Goal: Find specific page/section: Find specific page/section

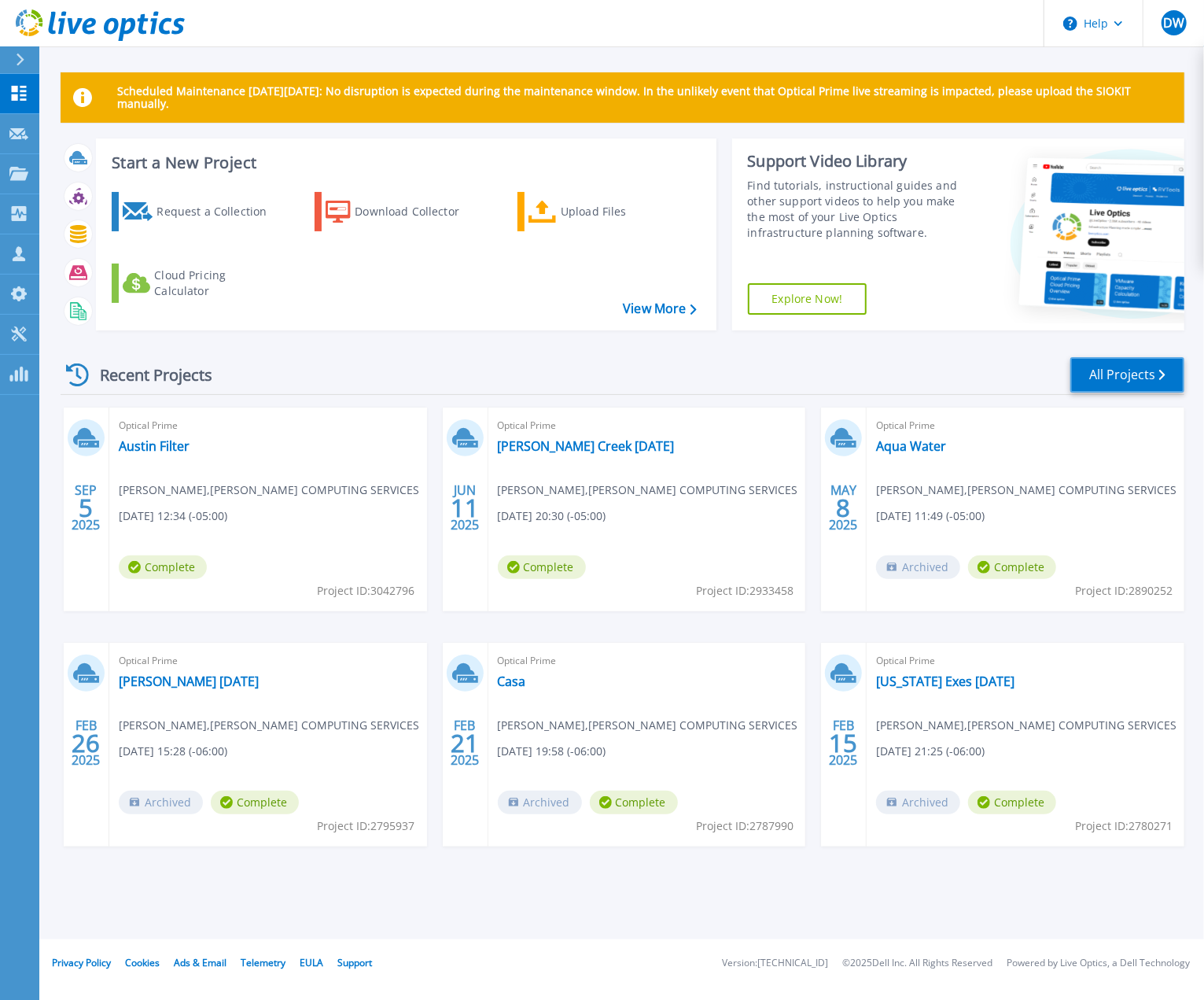
click at [1133, 378] on link "All Projects" at bounding box center [1127, 374] width 114 height 35
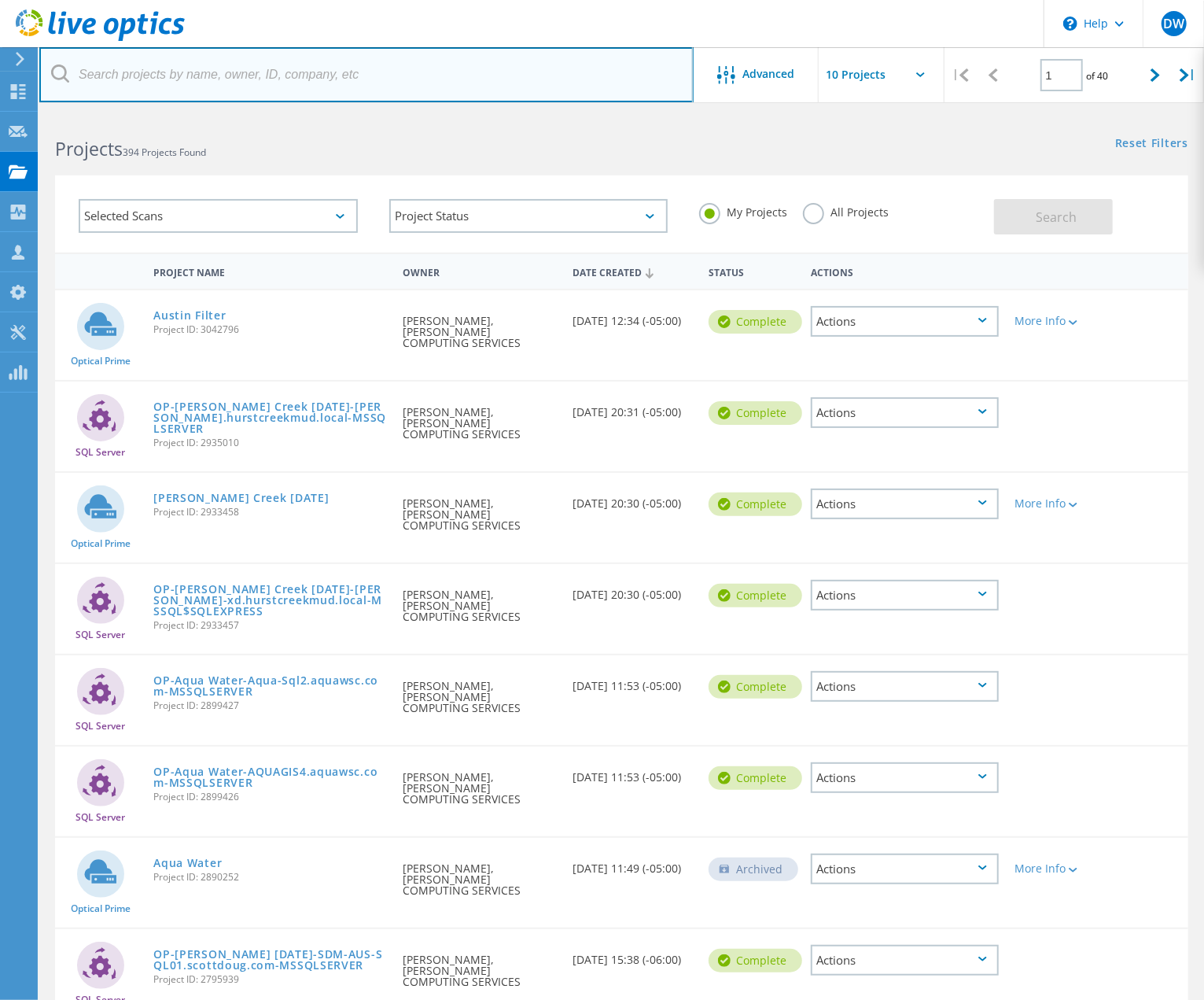
click at [334, 73] on input "text" at bounding box center [366, 75] width 654 height 55
click at [118, 81] on input "st" at bounding box center [366, 75] width 654 height 55
type input "stephen"
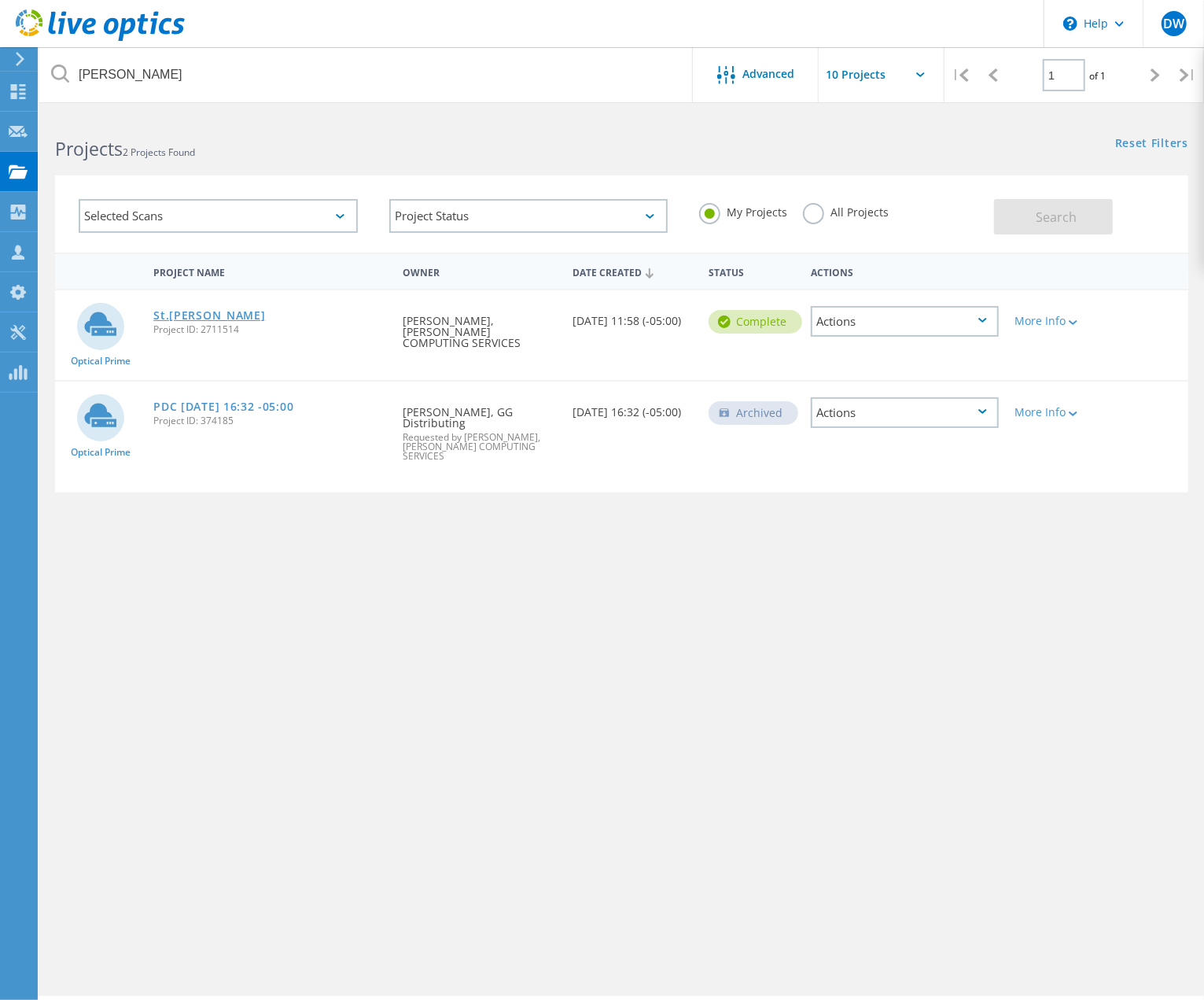
click at [210, 319] on link "St.[PERSON_NAME]" at bounding box center [209, 316] width 112 height 11
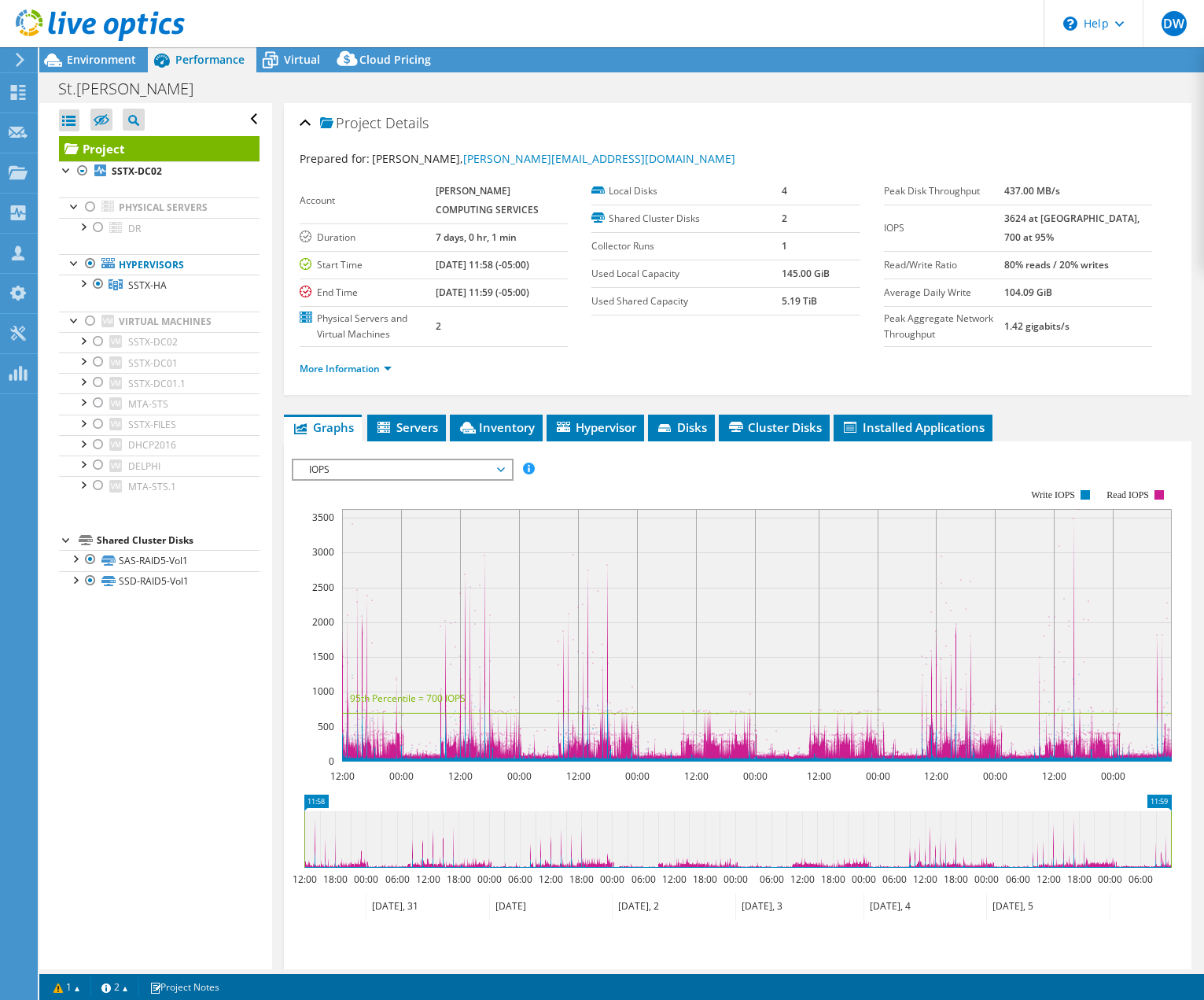
select select "USD"
click at [52, 335] on div "Tools" at bounding box center [59, 333] width 43 height 39
select select "USD"
click at [14, 337] on icon at bounding box center [18, 333] width 19 height 15
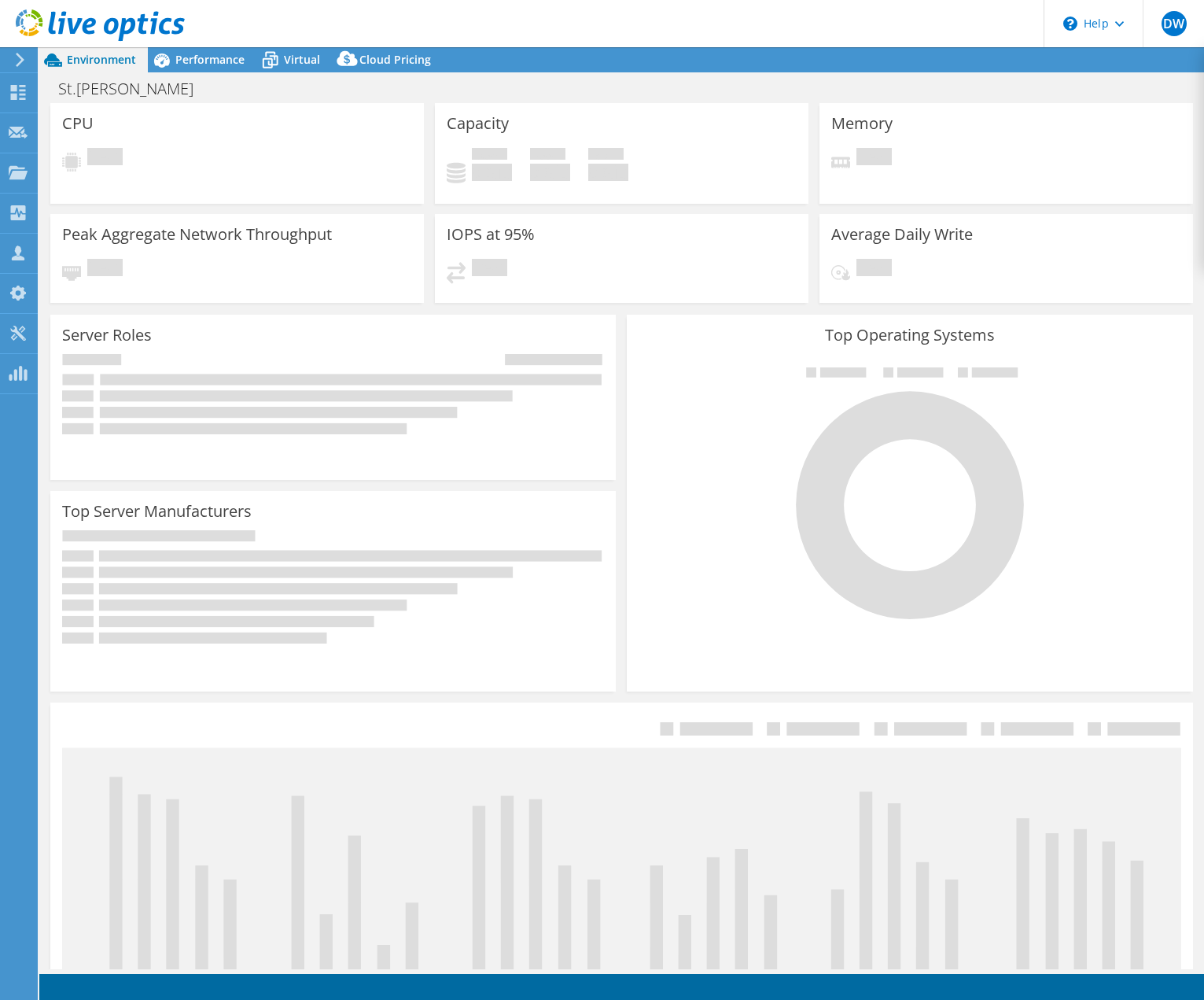
select select "USD"
